Goal: Task Accomplishment & Management: Complete application form

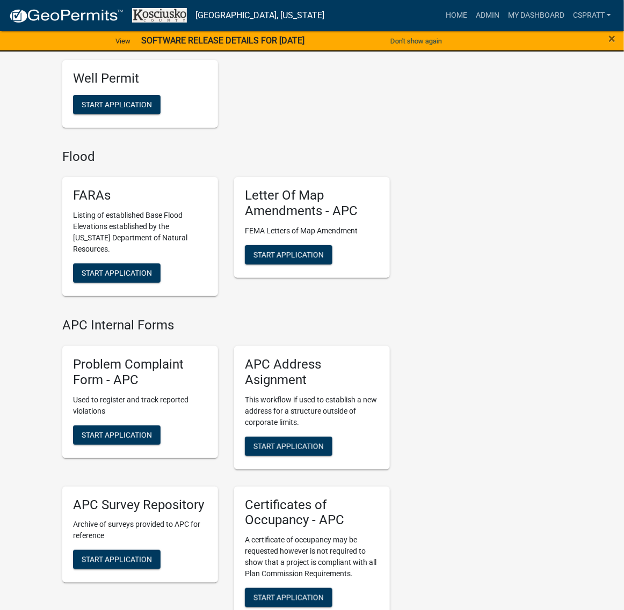
scroll to position [2550, 0]
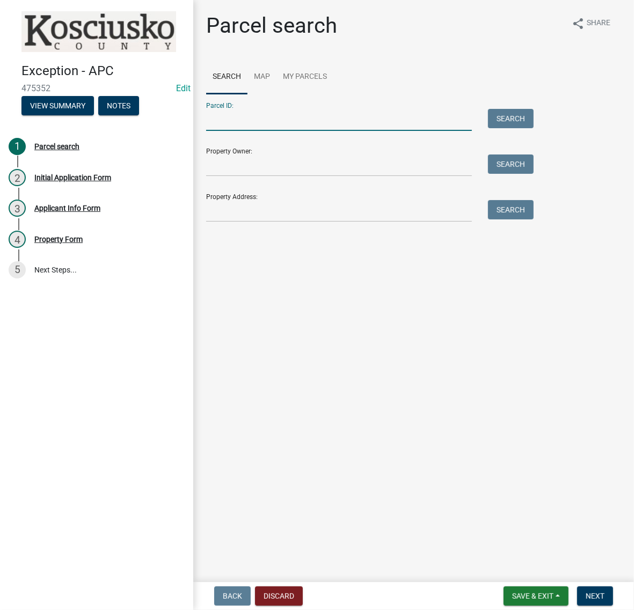
click at [245, 131] on input "Parcel ID:" at bounding box center [339, 120] width 266 height 22
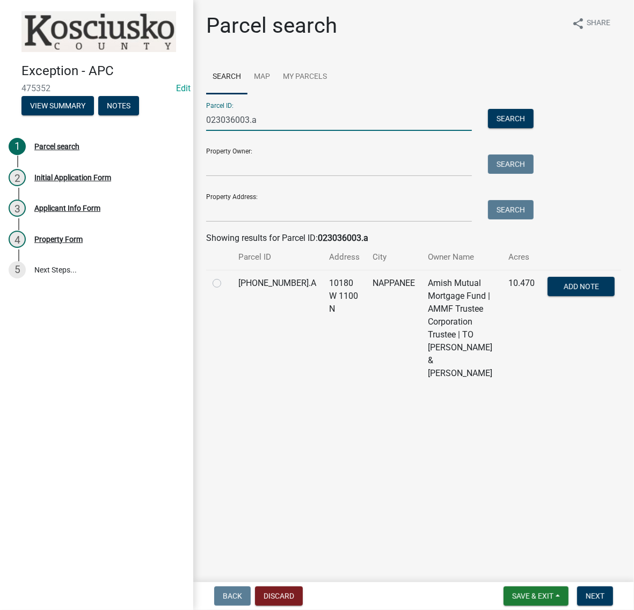
type input "023036003.a"
click at [225, 277] on label at bounding box center [225, 277] width 0 height 0
click at [225, 284] on input "radio" at bounding box center [228, 280] width 7 height 7
radio input "true"
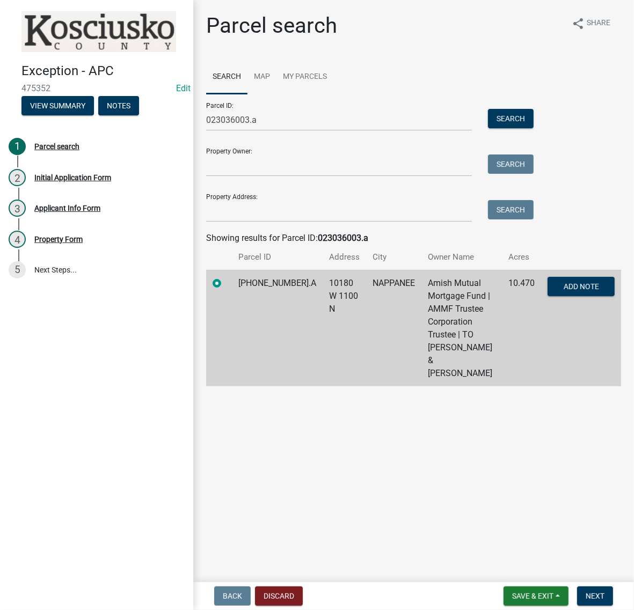
scroll to position [45, 0]
click at [598, 599] on span "Next" at bounding box center [595, 596] width 19 height 9
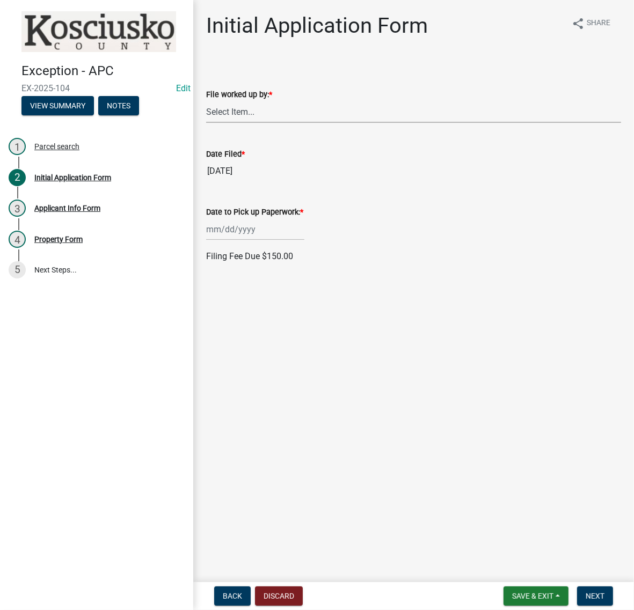
click at [234, 123] on select "Select Item... MMS LT AT CS [PERSON_NAME]" at bounding box center [413, 112] width 415 height 22
click at [209, 123] on select "Select Item... MMS LT AT CS [PERSON_NAME]" at bounding box center [413, 112] width 415 height 22
select select "c872cdc8-ca01-49f1-a213-e4b05fa58cd2"
click at [250, 241] on div at bounding box center [255, 230] width 98 height 22
click at [219, 359] on div "22" at bounding box center [216, 350] width 17 height 17
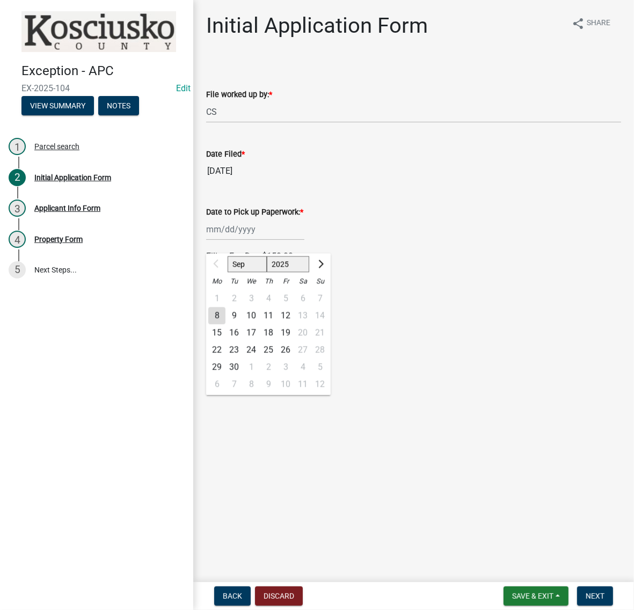
type input "[DATE]"
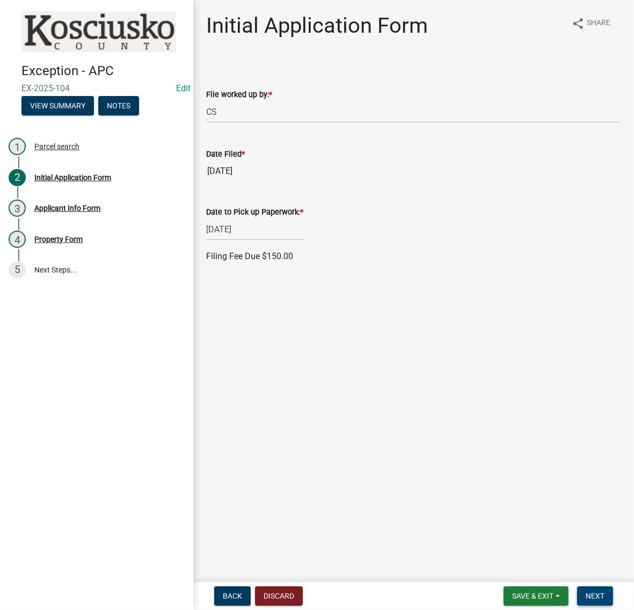
click at [596, 599] on span "Next" at bounding box center [595, 596] width 19 height 9
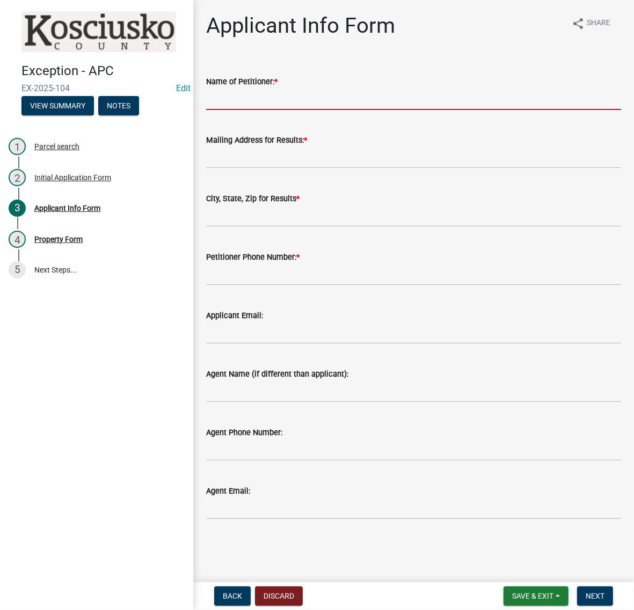
click at [256, 110] on input "Name of Petitioner: *" at bounding box center [413, 99] width 415 height 22
type input "[PERSON_NAME]"
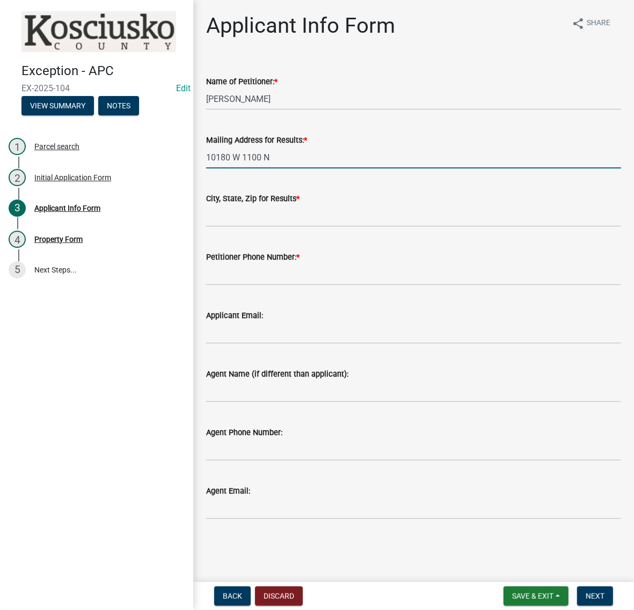
type input "10180 W 1100 N"
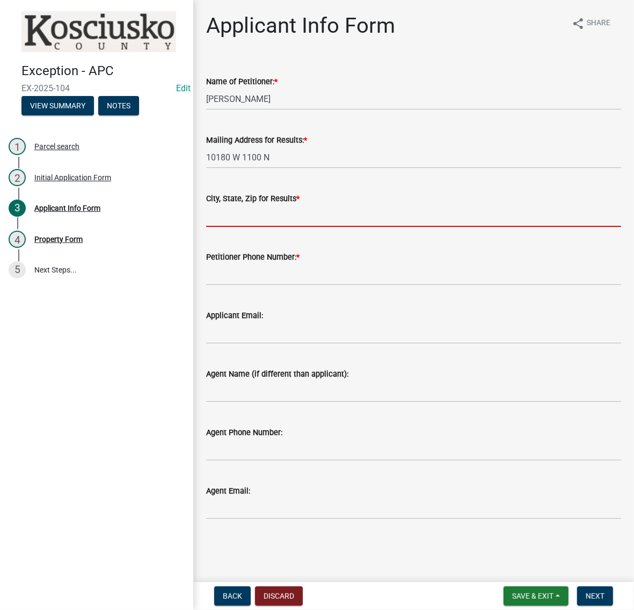
type input "B"
type input "NAPPANEE IN 46550"
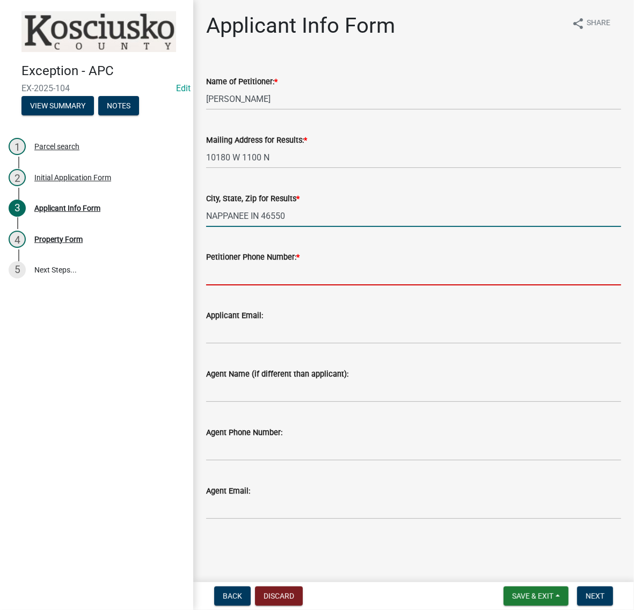
click at [260, 286] on input "Petitioner Phone Number: *" at bounding box center [413, 275] width 415 height 22
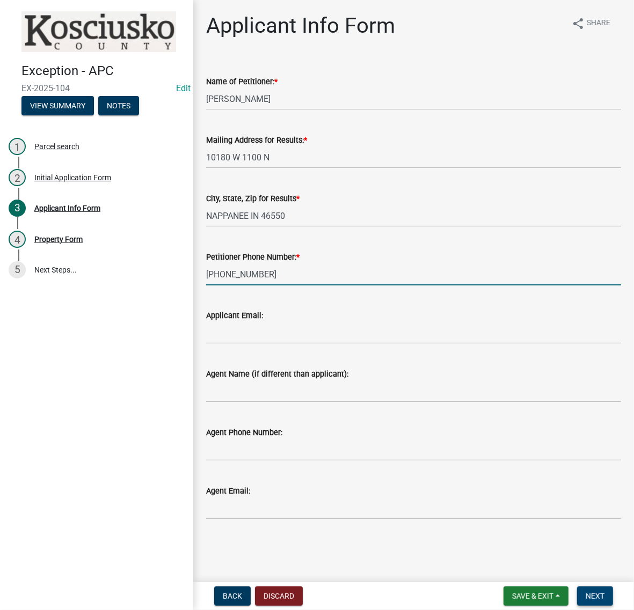
type input "[PHONE_NUMBER]"
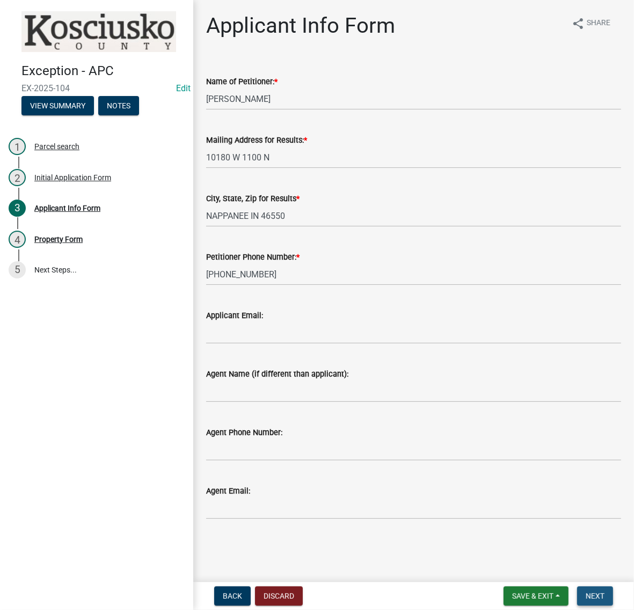
click at [589, 592] on span "Next" at bounding box center [595, 596] width 19 height 9
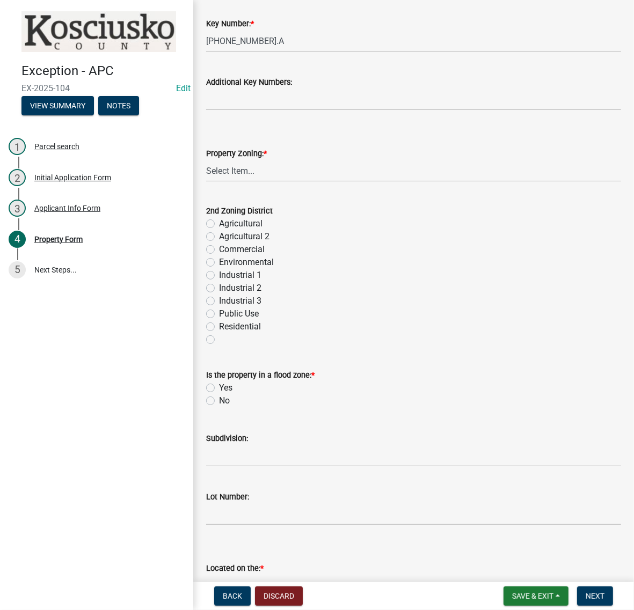
scroll to position [403, 0]
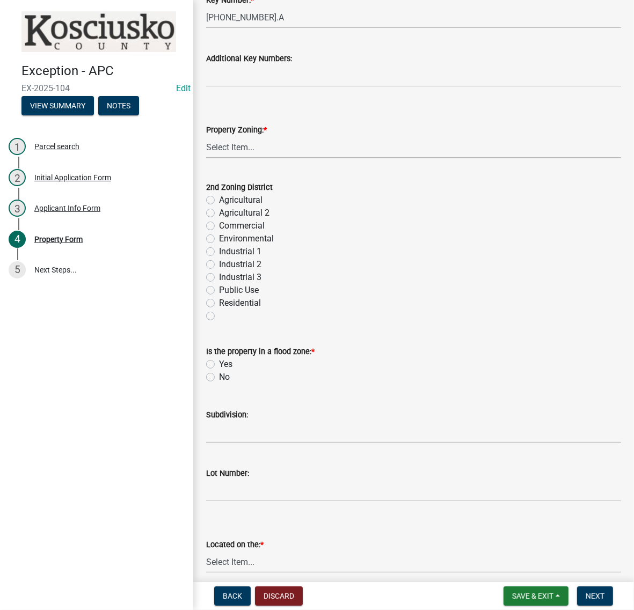
click at [237, 158] on select "Select Item... Agricultural Agricultural 2 Commercial Environmental Industrial …" at bounding box center [413, 147] width 415 height 22
click at [209, 158] on select "Select Item... Agricultural Agricultural 2 Commercial Environmental Industrial …" at bounding box center [413, 147] width 415 height 22
select select "ea119d11-e52e-4559-b746-af06211fe819"
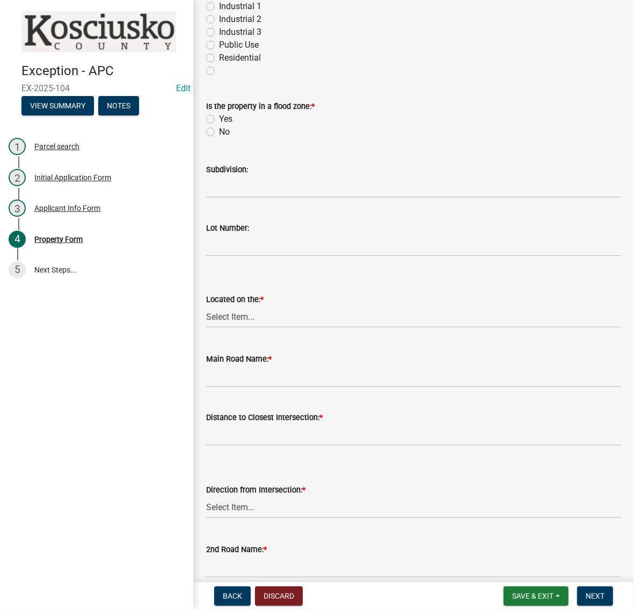
scroll to position [671, 0]
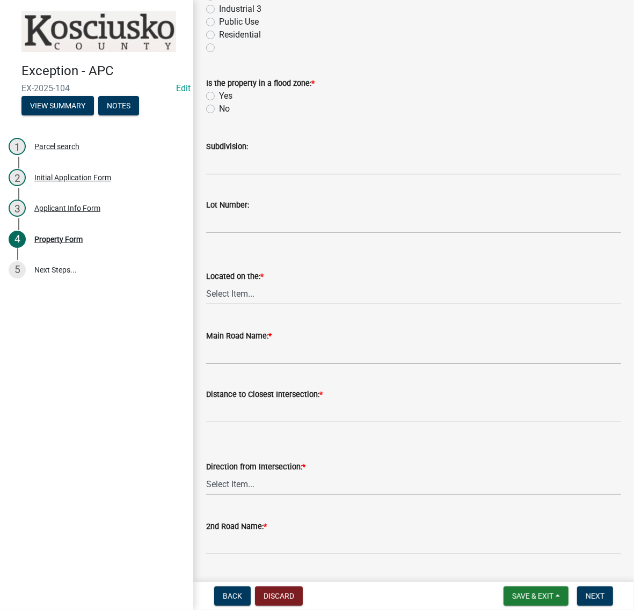
click at [219, 115] on label "No" at bounding box center [224, 109] width 11 height 13
click at [219, 110] on input "No" at bounding box center [222, 106] width 7 height 7
radio input "true"
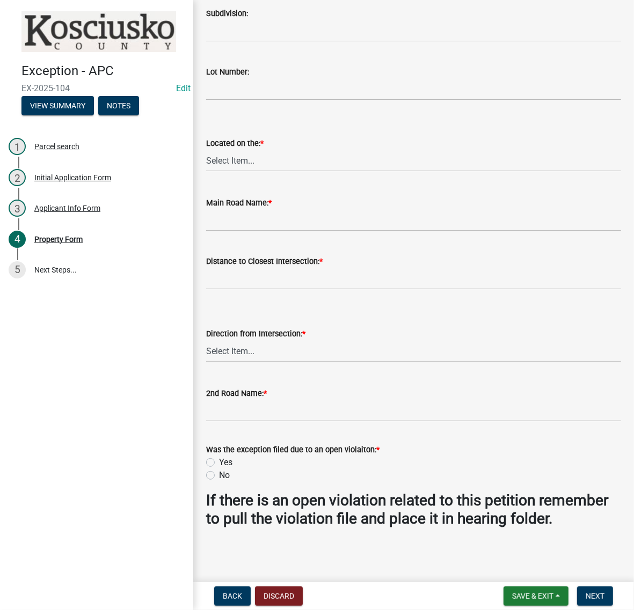
scroll to position [940, 0]
click at [240, 172] on select "Select Item... N NE NW E S SE SW W" at bounding box center [413, 161] width 415 height 22
click at [209, 172] on select "Select Item... N NE NW E S SE SW W" at bounding box center [413, 161] width 415 height 22
select select "fd9ce8ad-1a15-40a3-baa4-1d2fcbc16e1e"
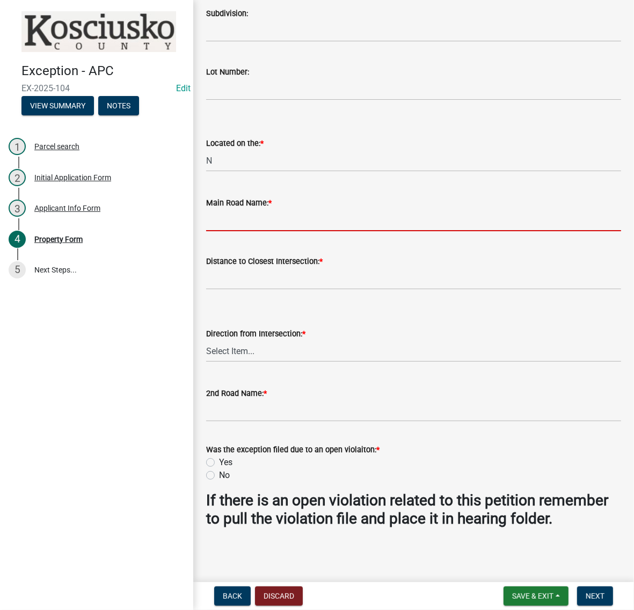
click at [226, 209] on input "Main Road Name: *" at bounding box center [413, 220] width 415 height 22
type input "1100 N"
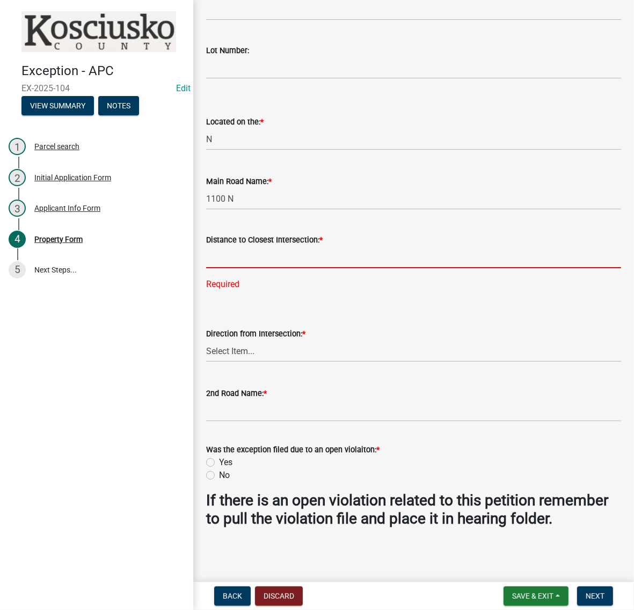
click at [227, 268] on input "text" at bounding box center [413, 257] width 415 height 22
type input "1000"
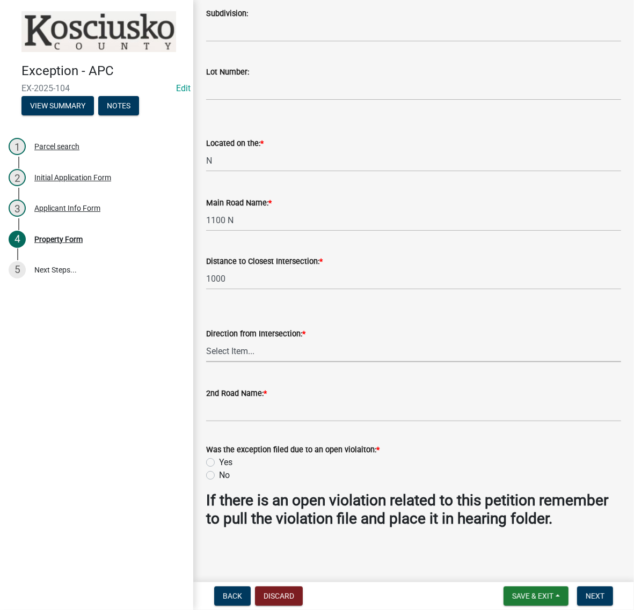
click at [229, 362] on select "Select Item... N NE NW E S SE SW W" at bounding box center [413, 351] width 415 height 22
click at [209, 353] on select "Select Item... N NE NW E S SE SW W" at bounding box center [413, 351] width 415 height 22
select select "c4907745-124a-42b6-8414-4617f608e7c8"
drag, startPoint x: 243, startPoint y: 191, endPoint x: 196, endPoint y: 192, distance: 46.7
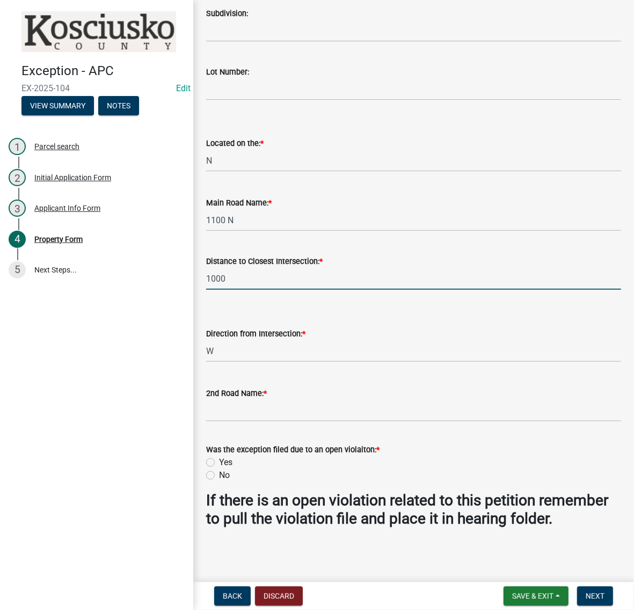
type input "845"
click at [232, 387] on form "2nd Road Name: *" at bounding box center [413, 404] width 415 height 35
click at [213, 400] on input "2nd Road Name: *" at bounding box center [413, 411] width 415 height 22
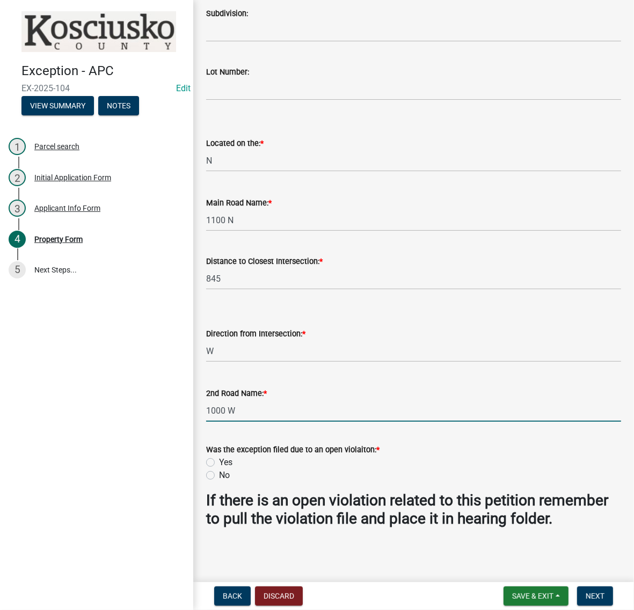
type input "1000 W"
click at [219, 469] on label "No" at bounding box center [224, 475] width 11 height 13
click at [219, 469] on input "No" at bounding box center [222, 472] width 7 height 7
radio input "true"
click at [577, 587] on button "Next" at bounding box center [595, 596] width 36 height 19
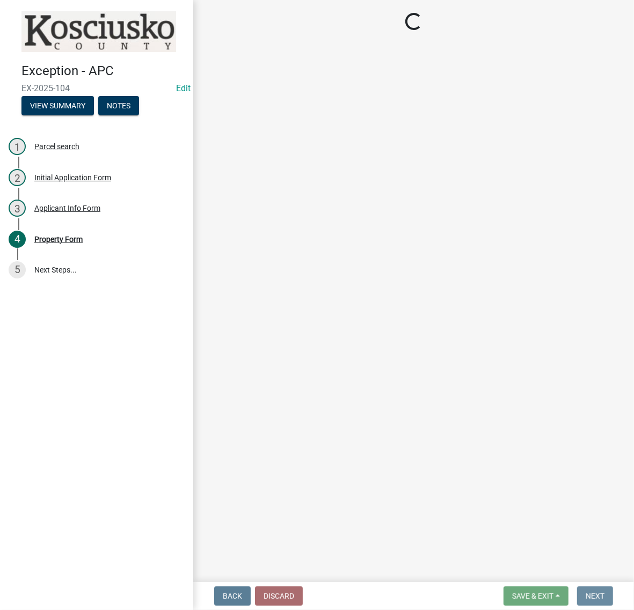
scroll to position [0, 0]
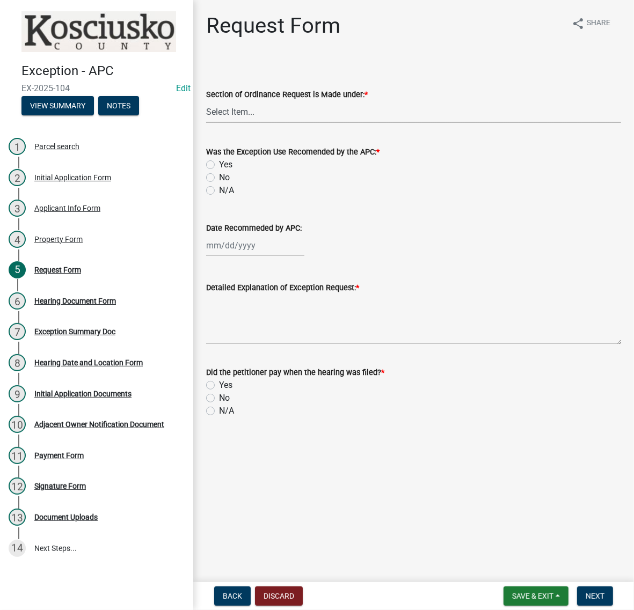
click at [251, 123] on select "Select Item... 2.14 Table A 3.5 Acc. No Res. 3.5 Table D Acc. Bldg. Size 3.21 H…" at bounding box center [413, 112] width 415 height 22
click at [209, 123] on select "Select Item... 2.14 Table A 3.5 Acc. No Res. 3.5 Table D Acc. Bldg. Size 3.21 H…" at bounding box center [413, 112] width 415 height 22
select select "7d7a1c2c-a1e9-45cd-abee-9fc0d9f64134"
click at [219, 197] on label "N/A" at bounding box center [226, 190] width 15 height 13
click at [219, 191] on input "N/A" at bounding box center [222, 187] width 7 height 7
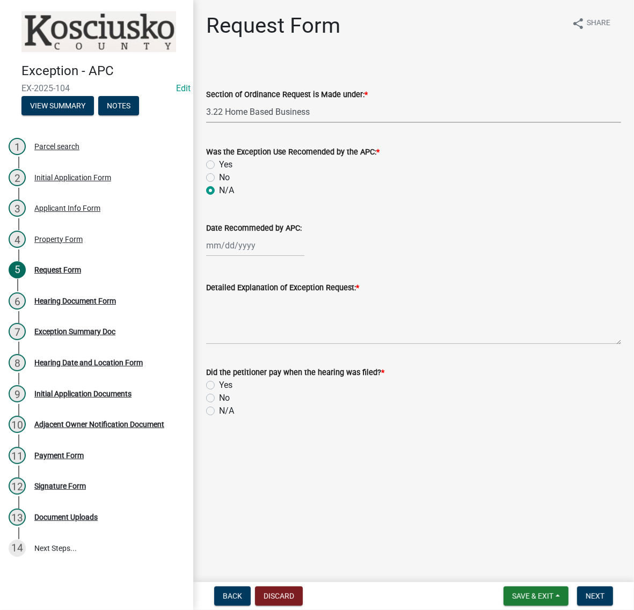
radio input "true"
click at [274, 345] on textarea "Detailed Explanation of Exception Request: *" at bounding box center [413, 319] width 415 height 50
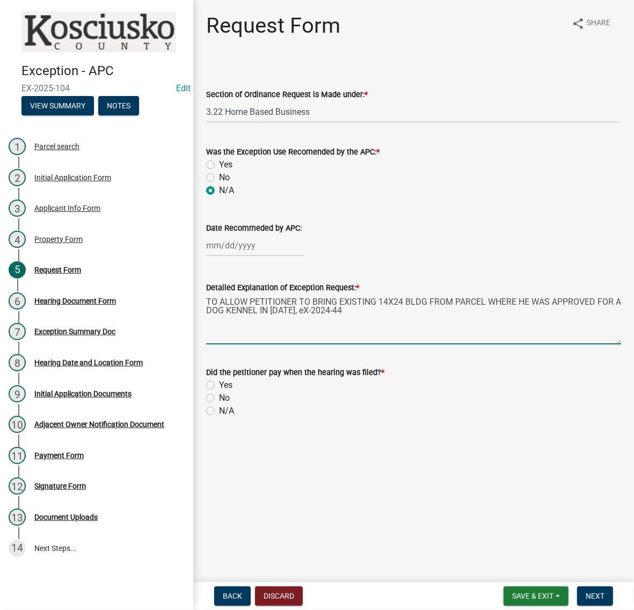
click at [441, 345] on textarea "TO ALLOW PETITIONER TO BRING EXISTING 14X24 BLDG FROM PARCEL WHERE HE WAS APPRO…" at bounding box center [413, 319] width 415 height 50
click at [521, 345] on textarea "TO ALLOW PETITIONER TO BRING EXISTING 14X24 BLDG FROM PARCEL WHERE HE WAS APPRO…" at bounding box center [413, 319] width 415 height 50
click at [556, 345] on textarea "TO ALLOW PETITIONER TO BRING EXISTING 14X24 BLDG FROM PARCEL WHERE HE WAS APPRO…" at bounding box center [413, 319] width 415 height 50
click at [403, 345] on textarea "TO ALLOW PETITIONER TO BRING EXISTING 14X24 BLDG WHERE HE WAS APPROVED FOR A DO…" at bounding box center [413, 319] width 415 height 50
click at [459, 345] on textarea "TO ALLOW PETITIONER TO BRING EXISTING 14X24 BLDG WHERE HE WAS APPROVED FOR A DO…" at bounding box center [413, 319] width 415 height 50
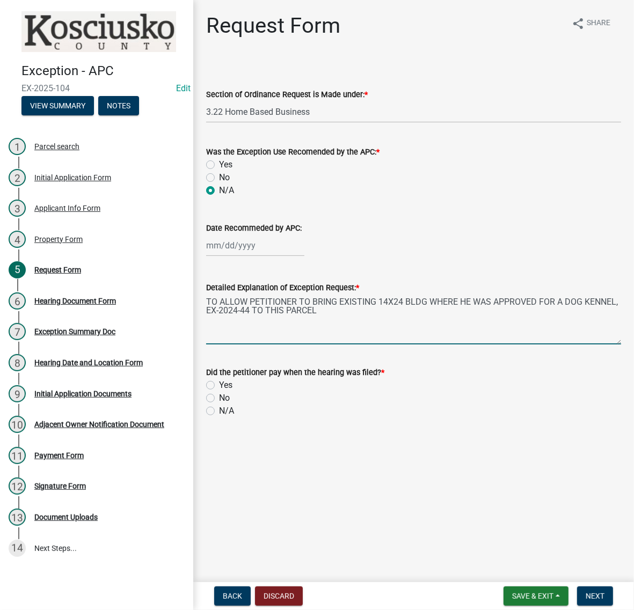
type textarea "TO ALLOW PETITIONER TO BRING EXISTING 14X24 BLDG WHERE HE WAS APPROVED FOR A DO…"
click at [219, 392] on label "Yes" at bounding box center [225, 385] width 13 height 13
click at [219, 386] on input "Yes" at bounding box center [222, 382] width 7 height 7
radio input "true"
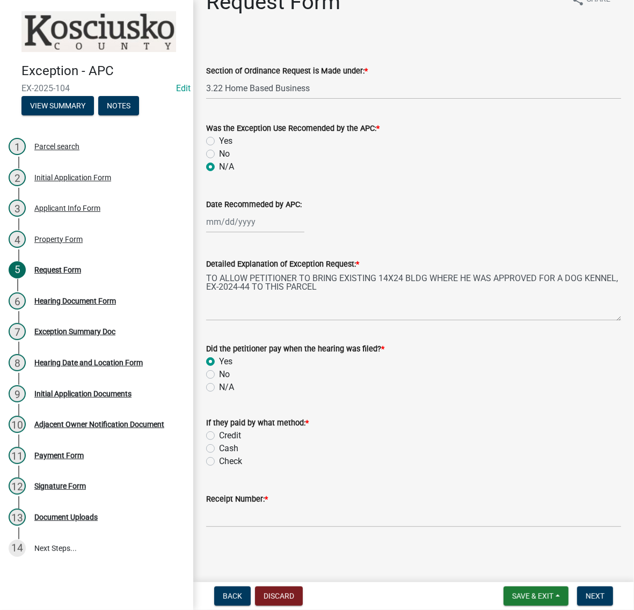
scroll to position [165, 0]
click at [214, 455] on div "Check" at bounding box center [413, 461] width 415 height 13
click at [219, 455] on label "Check" at bounding box center [230, 461] width 23 height 13
click at [219, 455] on input "Check" at bounding box center [222, 458] width 7 height 7
radio input "true"
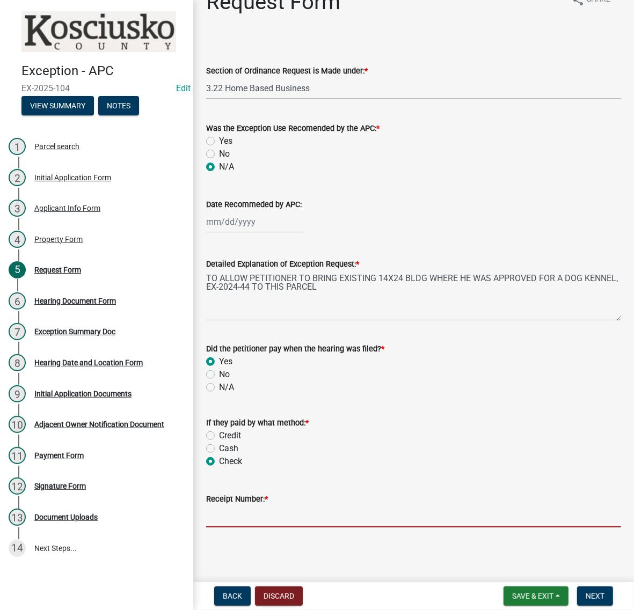
click at [249, 508] on input "Receipt Number: *" at bounding box center [413, 517] width 415 height 22
type input "023549"
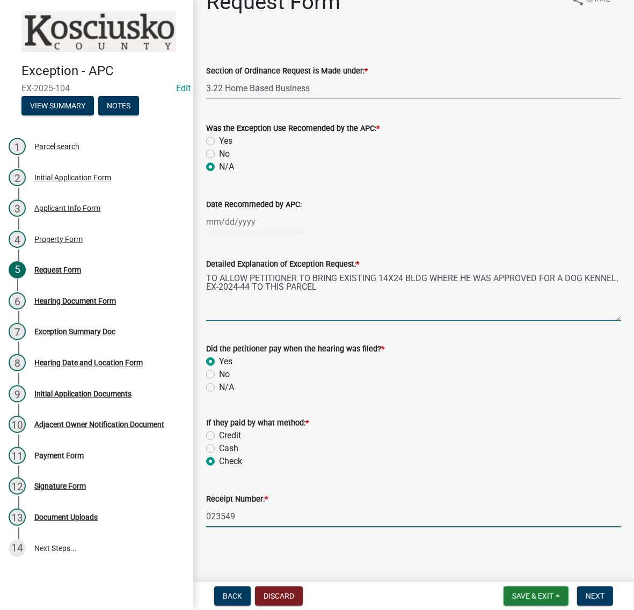
click at [296, 271] on textarea "TO ALLOW PETITIONER TO BRING EXISTING 14X24 BLDG WHERE HE WAS APPROVED FOR A DO…" at bounding box center [413, 296] width 415 height 50
type textarea "TO ALLOW PETITIONER TO BRING EXISTING 14X24 BLDG WHERE HE WAS APPROVED FOR A HO…"
click at [587, 592] on span "Next" at bounding box center [595, 596] width 19 height 9
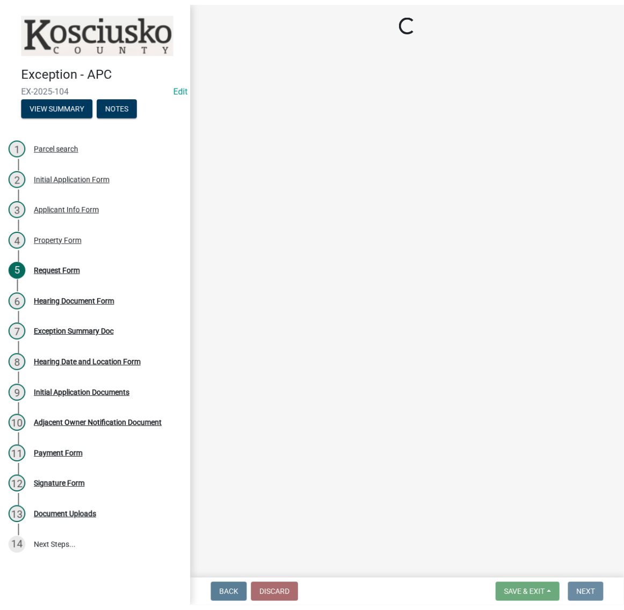
scroll to position [0, 0]
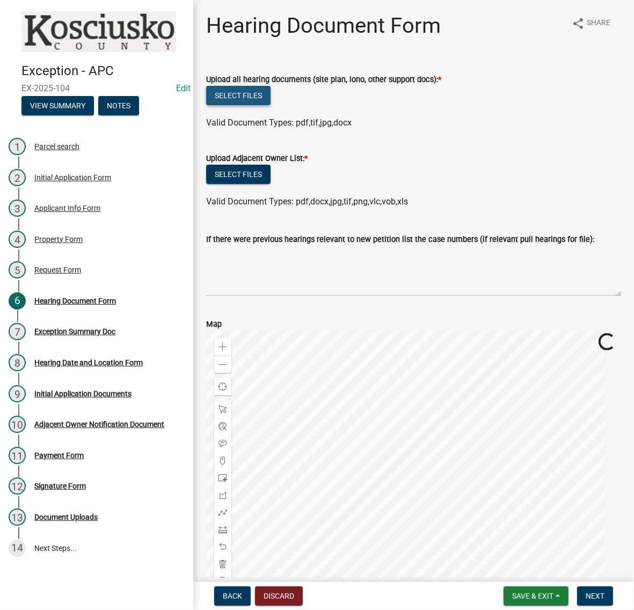
click at [271, 105] on button "Select files" at bounding box center [238, 95] width 64 height 19
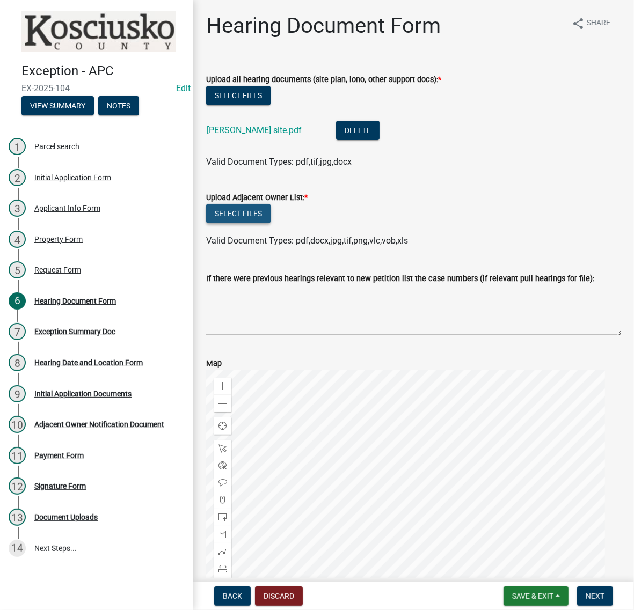
click at [271, 223] on button "Select files" at bounding box center [238, 213] width 64 height 19
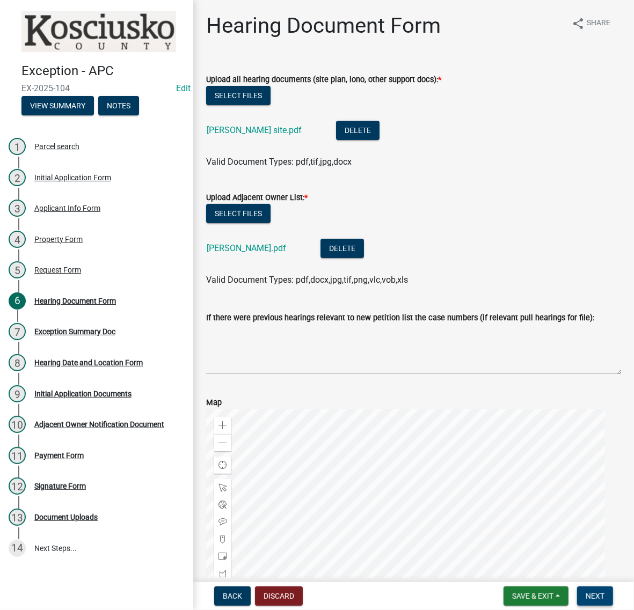
click at [588, 597] on span "Next" at bounding box center [595, 596] width 19 height 9
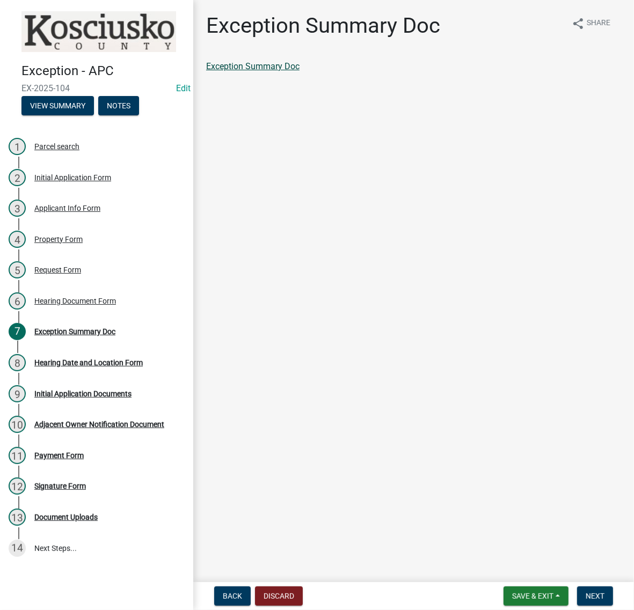
click at [325, 73] on div "Exception Summary Doc" at bounding box center [413, 66] width 415 height 13
click at [300, 71] on link "Exception Summary Doc" at bounding box center [252, 66] width 93 height 10
click at [598, 600] on button "Next" at bounding box center [595, 596] width 36 height 19
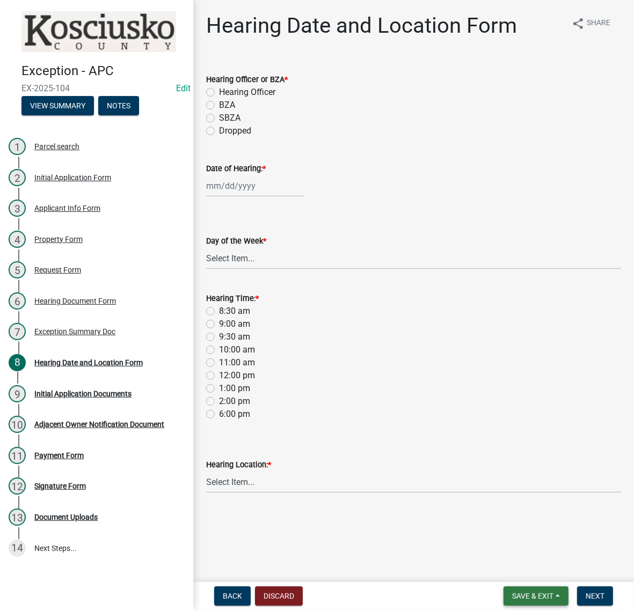
click at [513, 597] on span "Save & Exit" at bounding box center [532, 596] width 41 height 9
click at [498, 566] on button "Save & Exit" at bounding box center [526, 564] width 86 height 26
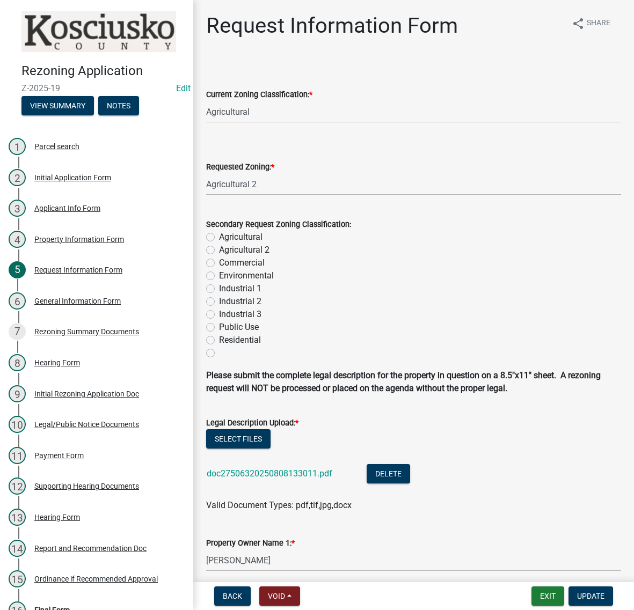
select select "ea119d11-e52e-4559-b746-af06211fe819"
select select "1a0df9d1-9b85-4f0f-a9bd-f69fcb724106"
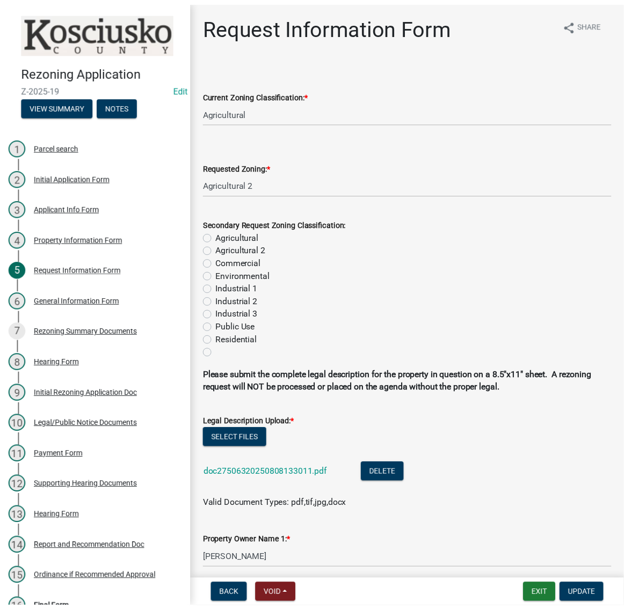
scroll to position [268, 0]
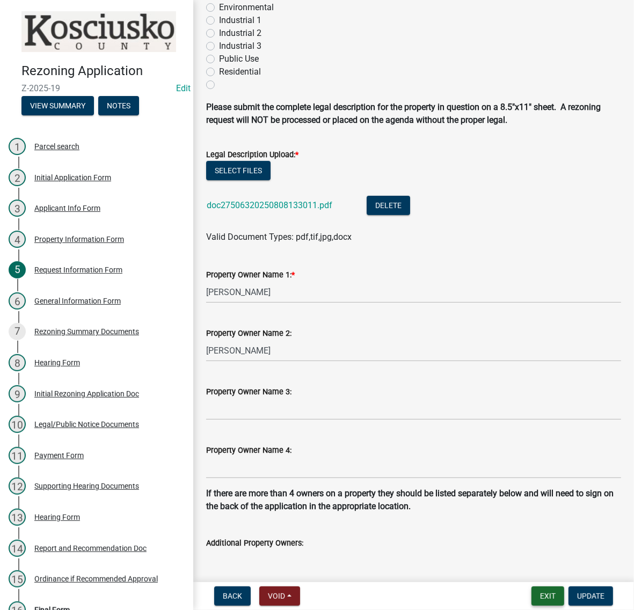
click at [531, 595] on button "Exit" at bounding box center [547, 596] width 33 height 19
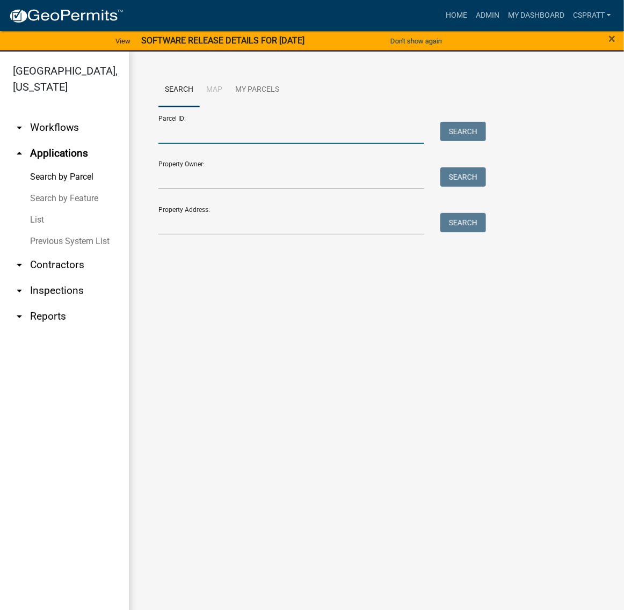
click at [164, 144] on input "Parcel ID:" at bounding box center [291, 133] width 266 height 22
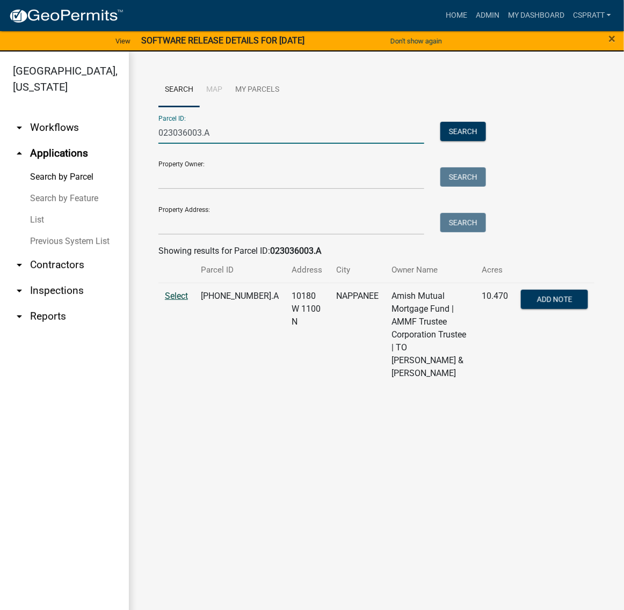
type input "023036003.A"
click at [184, 301] on span "Select" at bounding box center [176, 296] width 23 height 10
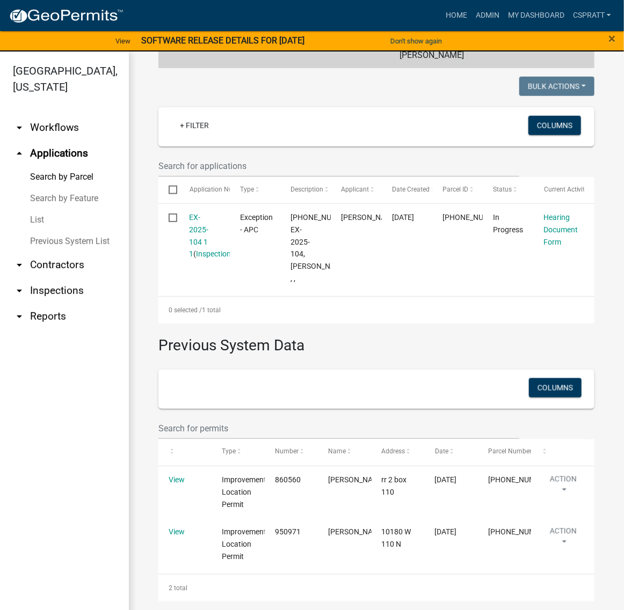
scroll to position [615, 0]
click at [441, 23] on link "Home" at bounding box center [456, 15] width 30 height 20
